Goal: Navigation & Orientation: Understand site structure

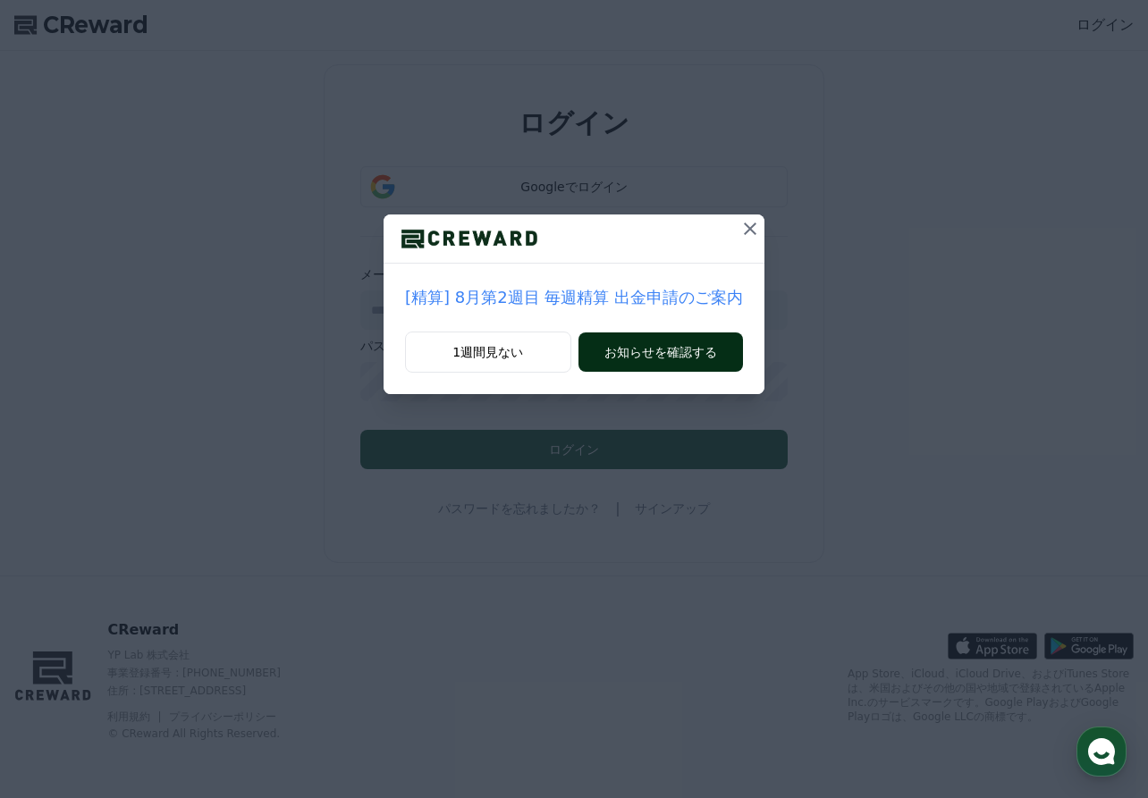
click at [633, 355] on button "お知らせを確認する" at bounding box center [661, 352] width 165 height 39
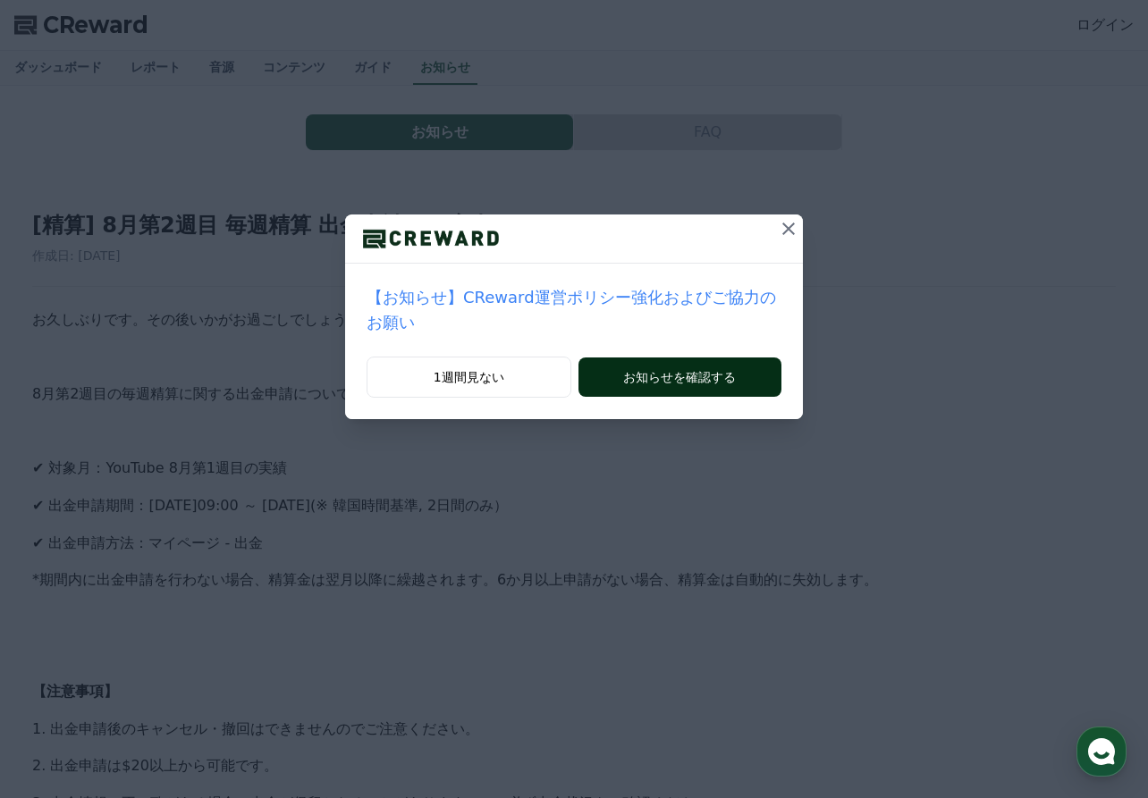
click at [710, 392] on button "お知らせを確認する" at bounding box center [680, 377] width 203 height 39
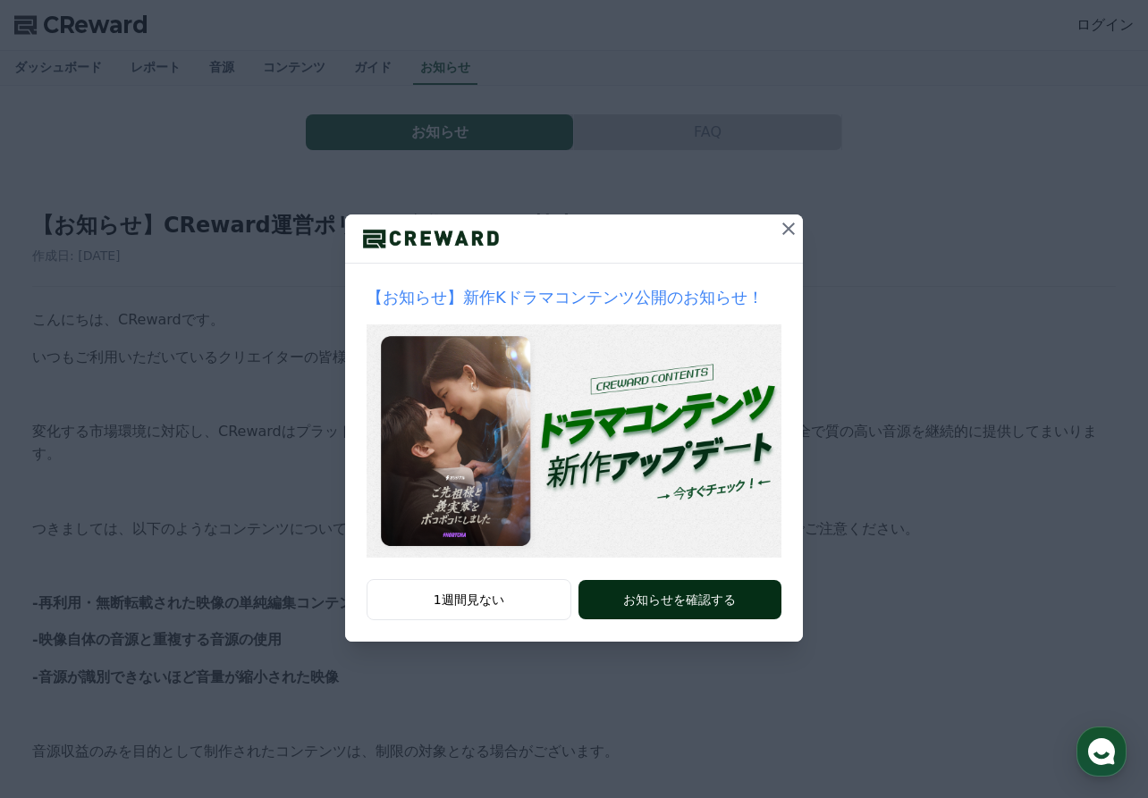
click at [640, 585] on button "お知らせを確認する" at bounding box center [680, 599] width 203 height 39
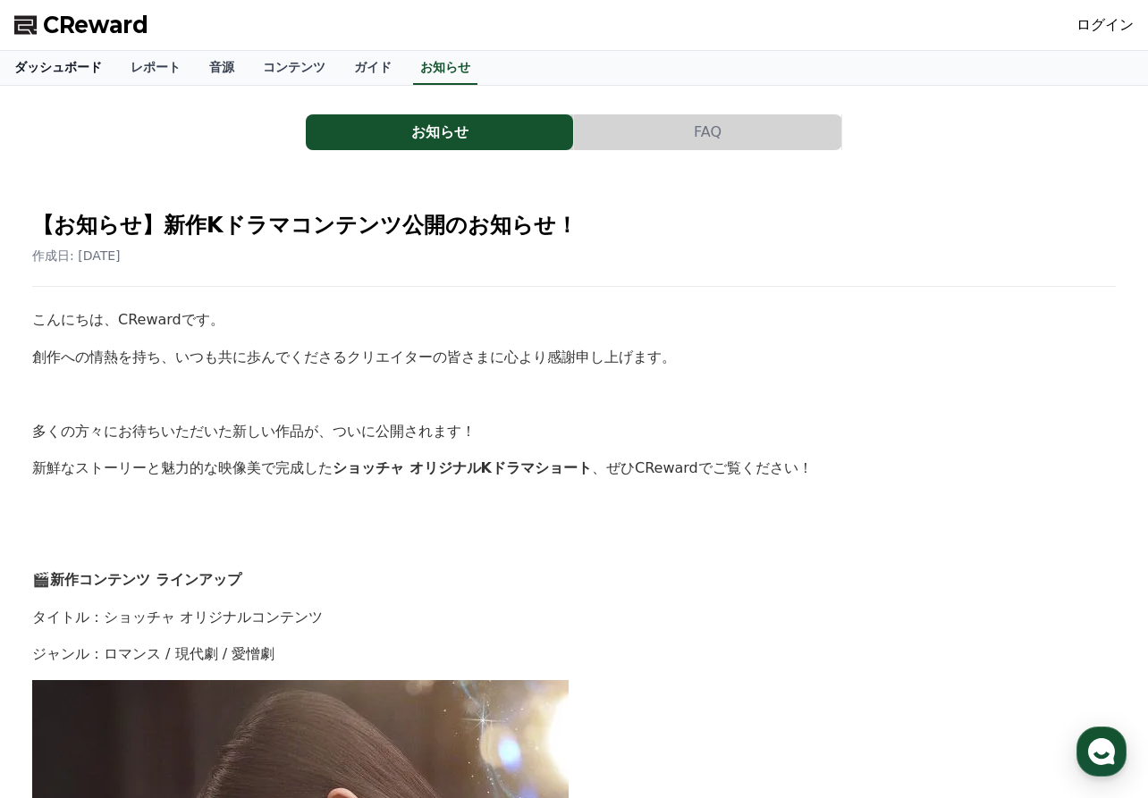
click at [72, 66] on link "ダッシュボード" at bounding box center [58, 68] width 116 height 34
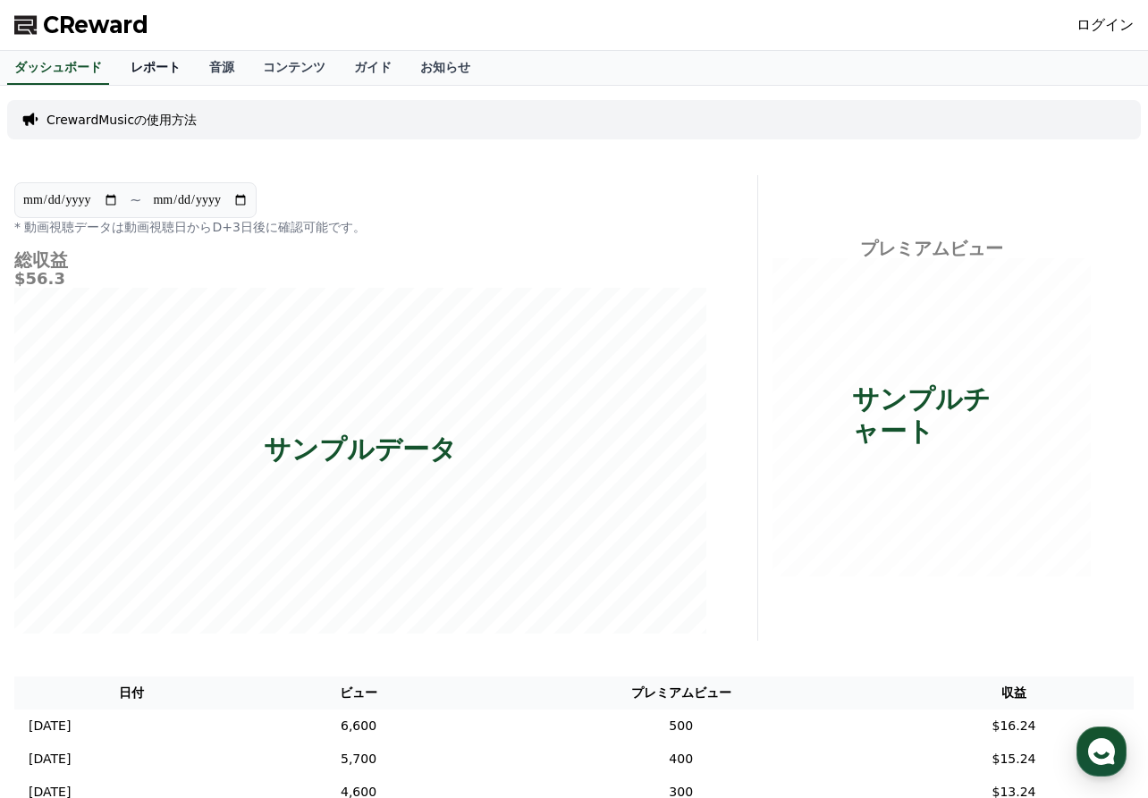
click at [165, 73] on link "レポート" at bounding box center [155, 68] width 79 height 34
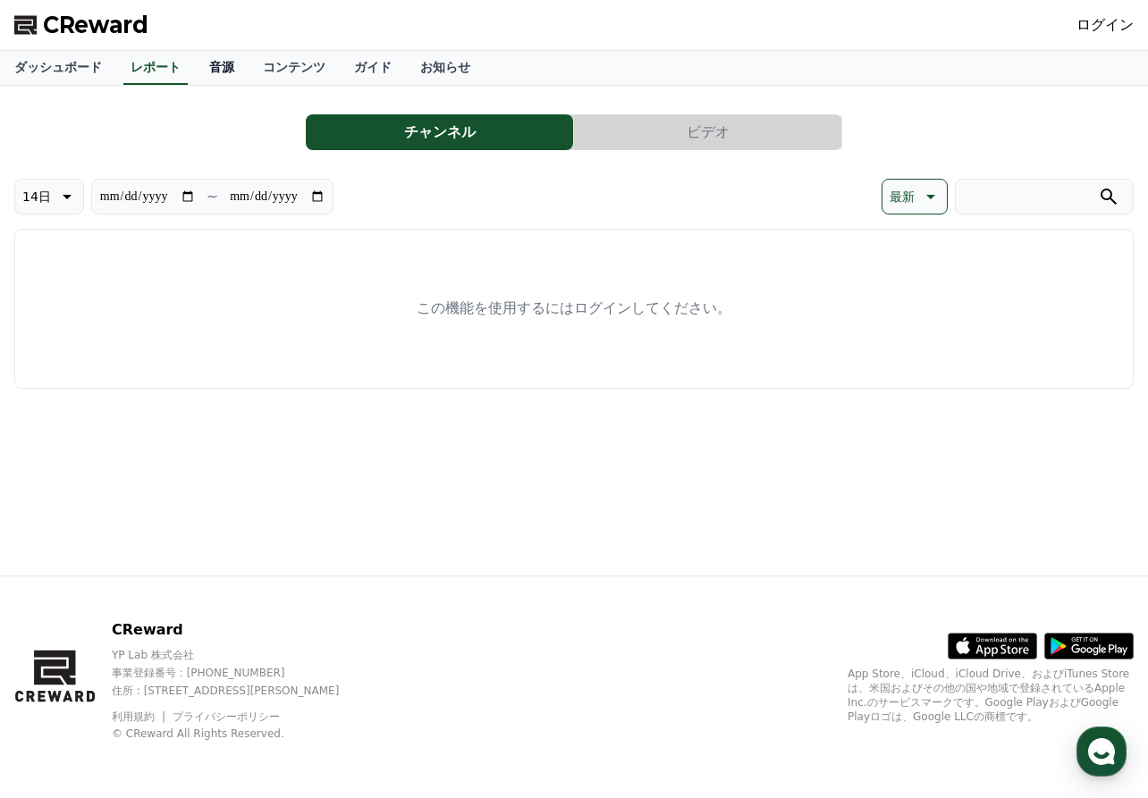
click at [217, 70] on link "音源" at bounding box center [222, 68] width 54 height 34
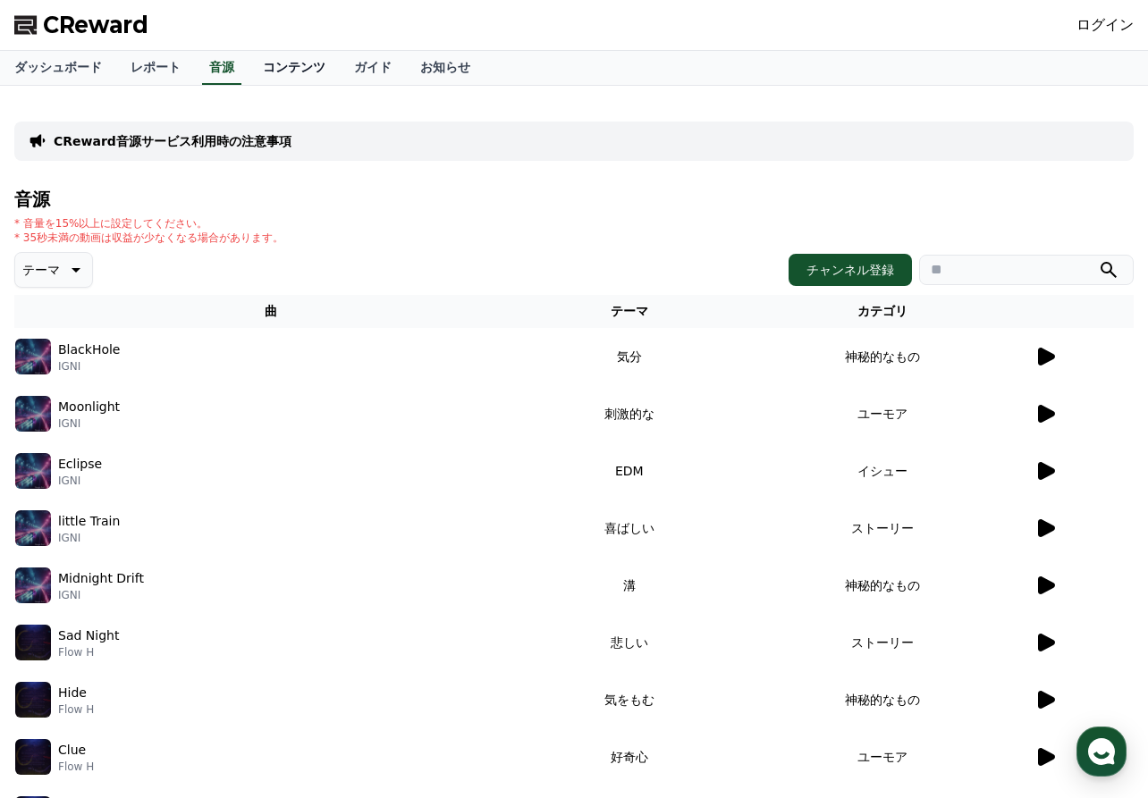
click at [259, 64] on link "コンテンツ" at bounding box center [294, 68] width 91 height 34
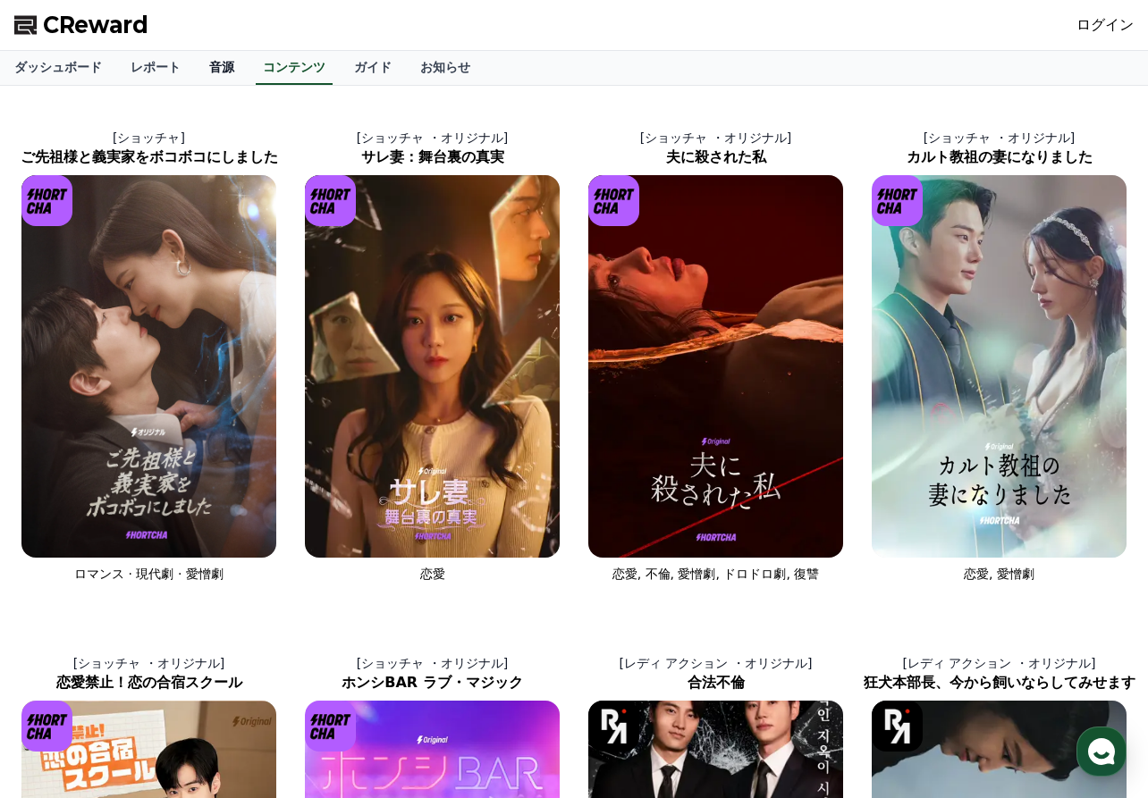
click at [220, 69] on link "音源" at bounding box center [222, 68] width 54 height 34
